Goal: Information Seeking & Learning: Learn about a topic

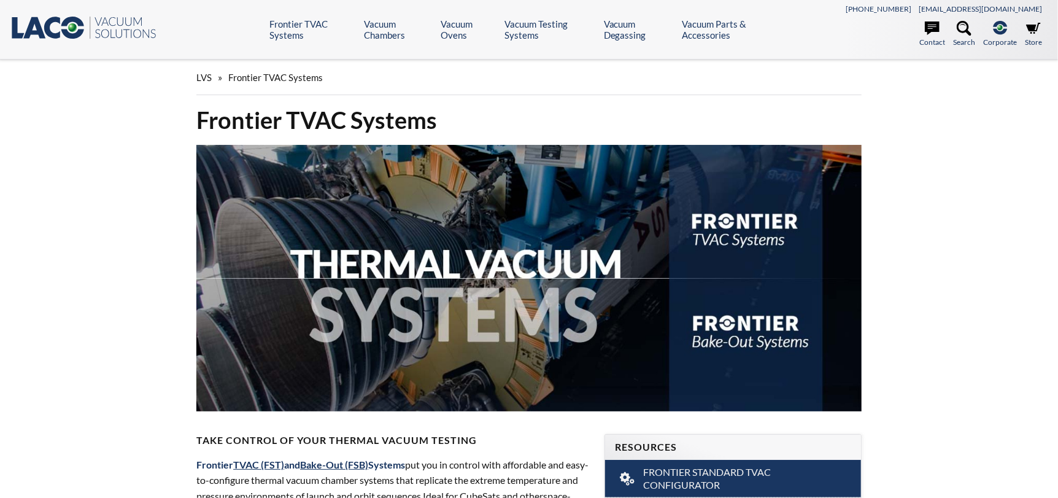
select select "Language Translate Widget"
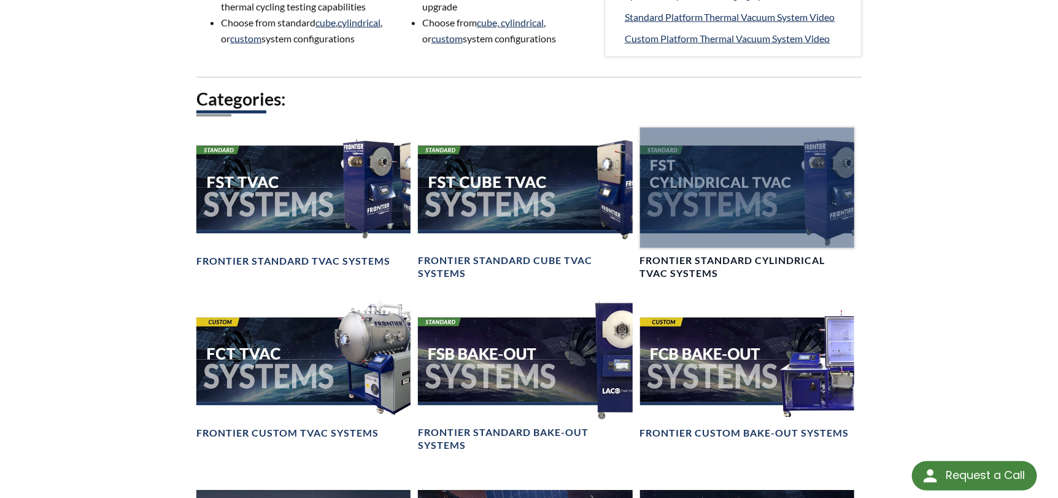
scroll to position [859, 0]
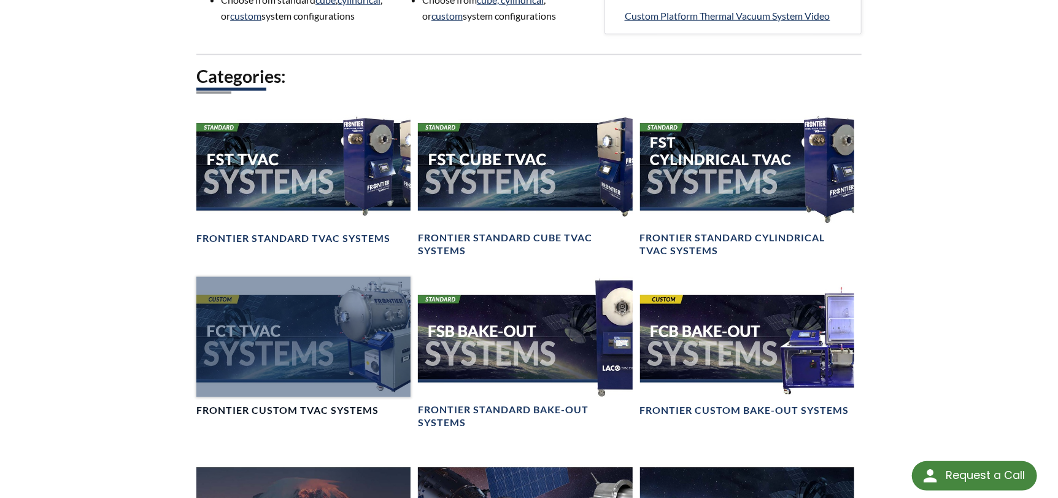
click at [303, 352] on div at bounding box center [303, 337] width 214 height 120
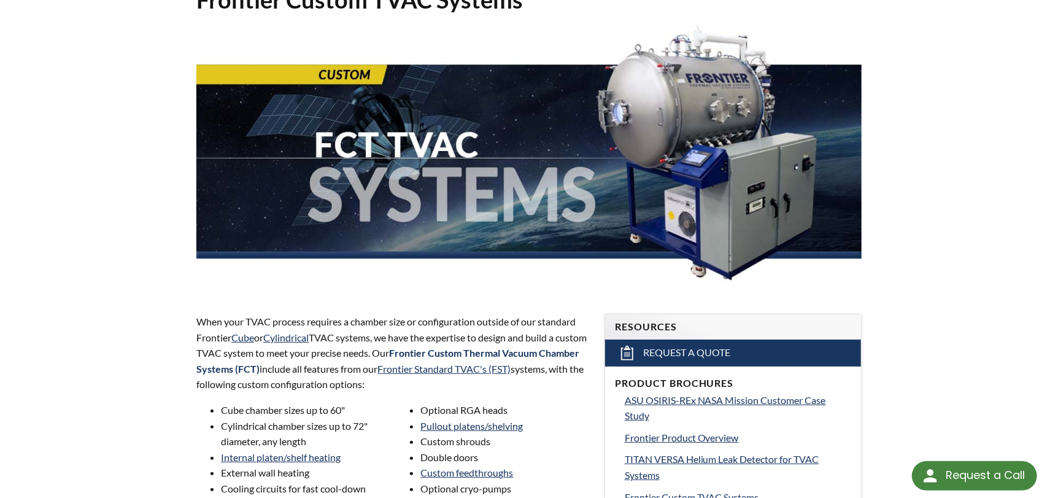
scroll to position [123, 0]
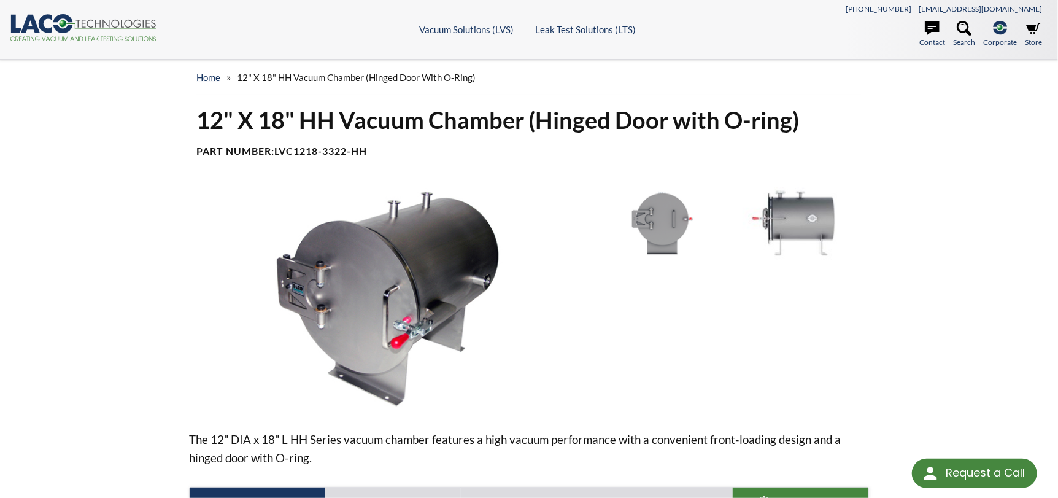
select select "Language Translate Widget"
click at [672, 217] on img at bounding box center [662, 223] width 130 height 72
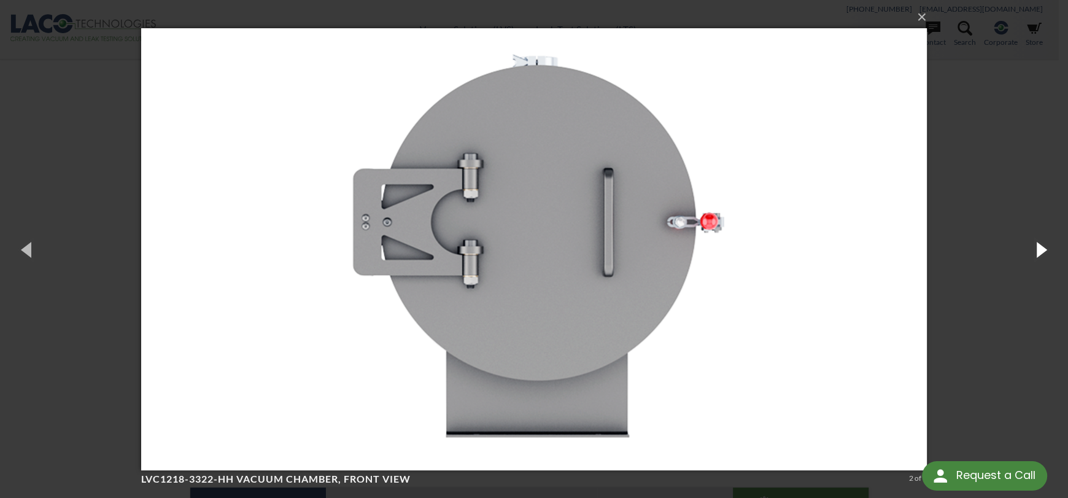
click at [1043, 247] on button "button" at bounding box center [1039, 248] width 55 height 67
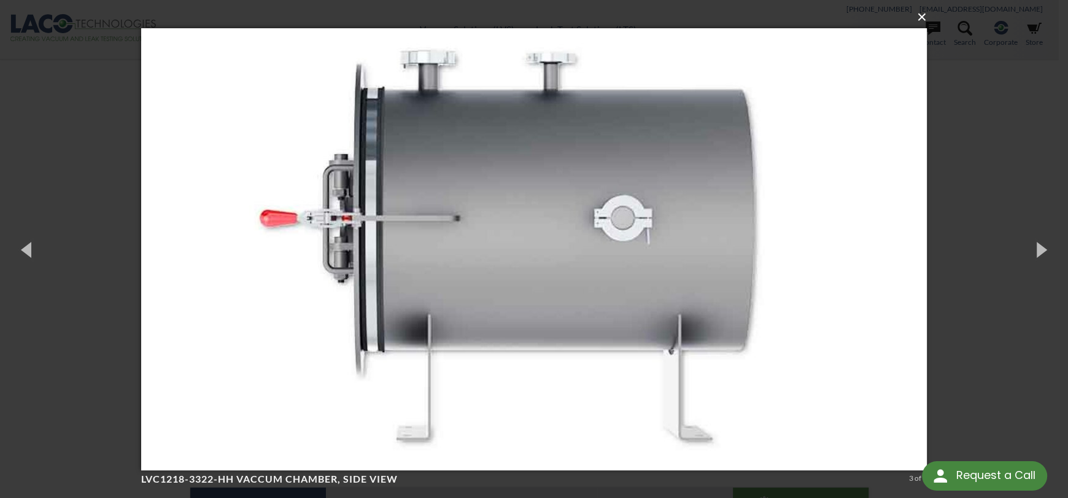
click at [922, 21] on button "×" at bounding box center [537, 17] width 785 height 27
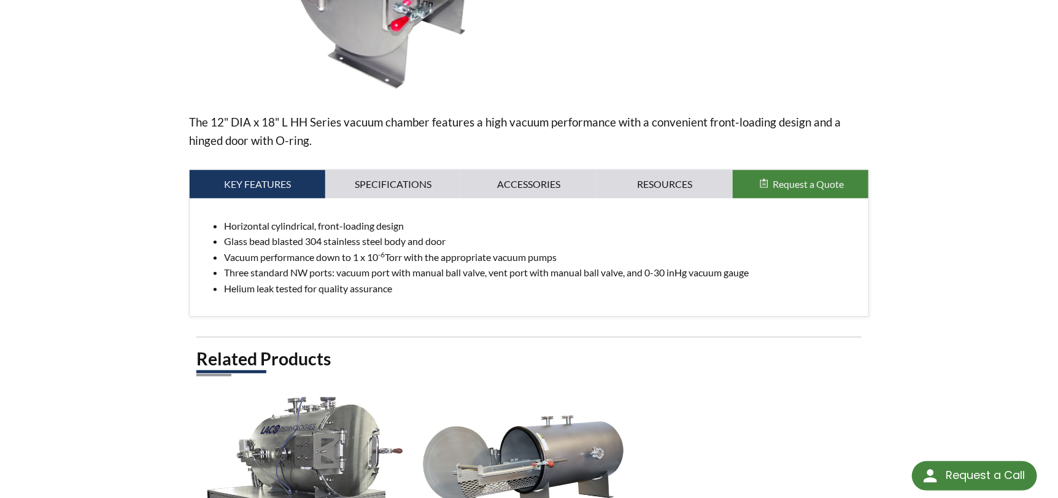
scroll to position [256, 0]
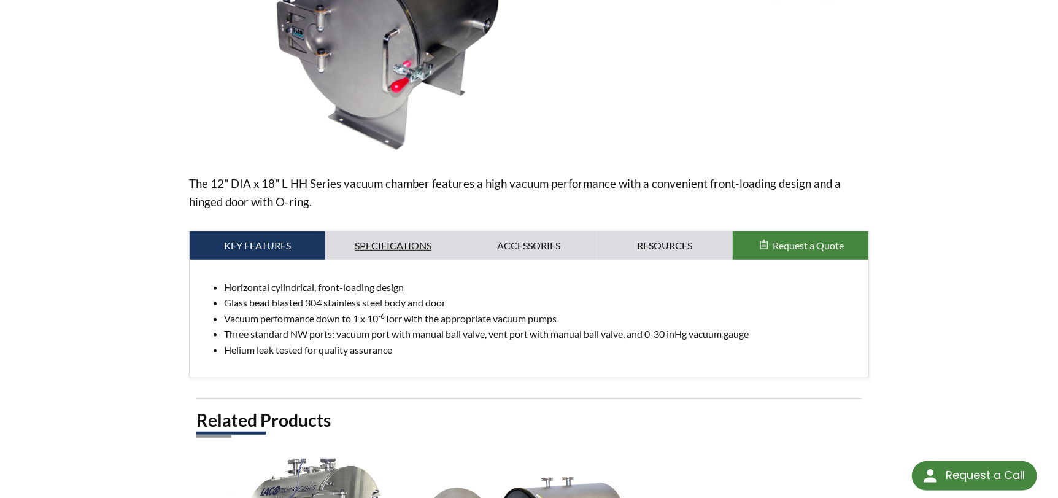
click at [377, 244] on link "Specifications" at bounding box center [393, 245] width 136 height 28
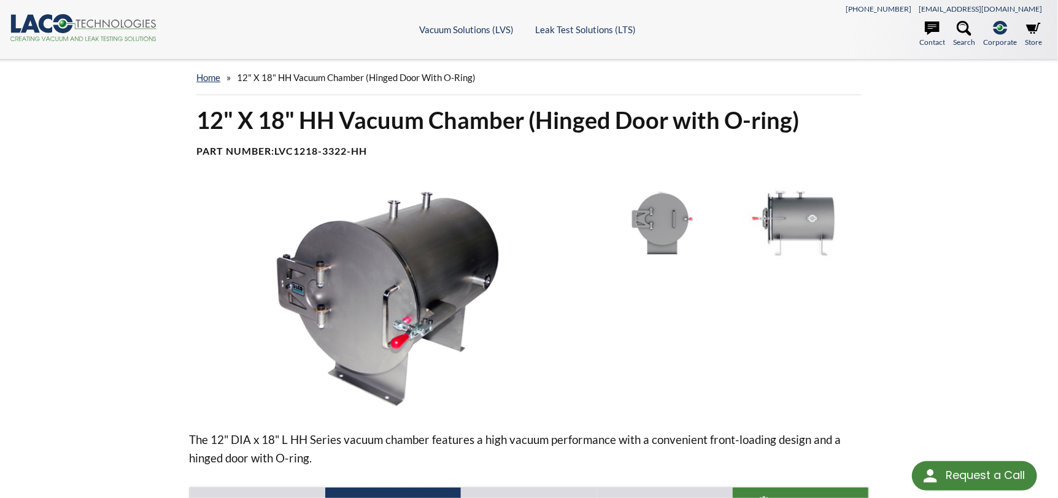
scroll to position [0, 0]
